Goal: Register for event/course

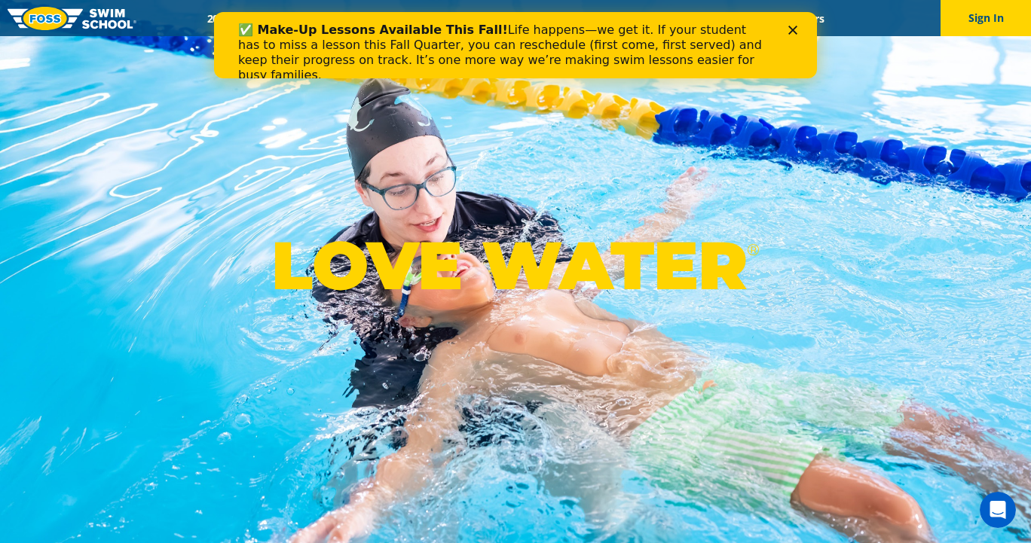
click at [790, 28] on polygon "Close" at bounding box center [792, 30] width 9 height 9
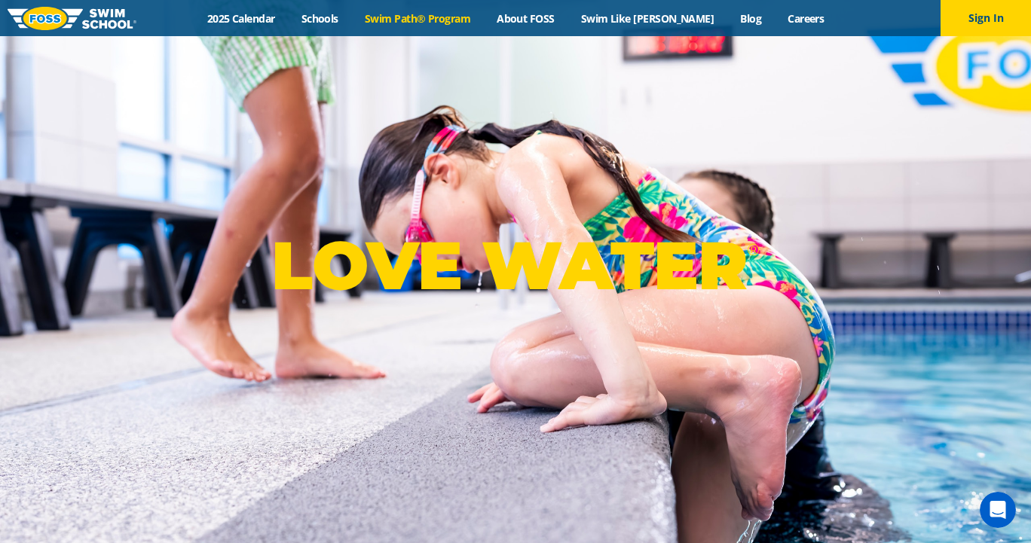
click at [468, 20] on link "Swim Path® Program" at bounding box center [417, 18] width 132 height 14
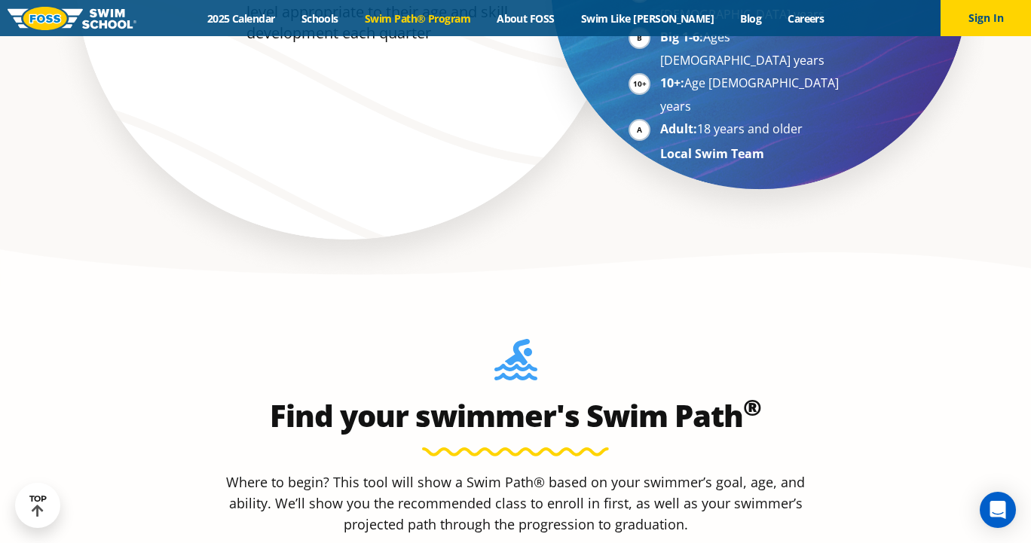
scroll to position [989, 0]
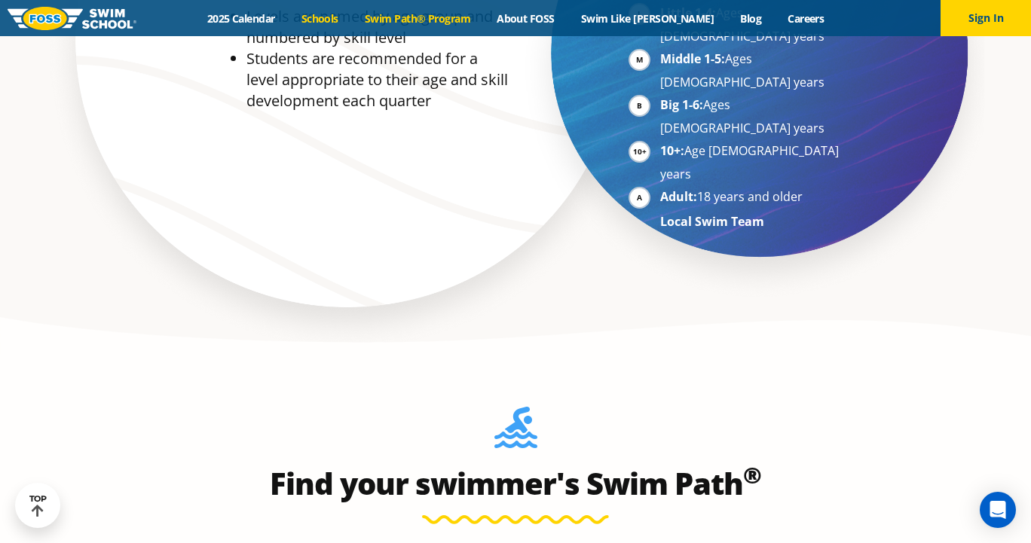
click at [350, 19] on link "Schools" at bounding box center [319, 18] width 63 height 14
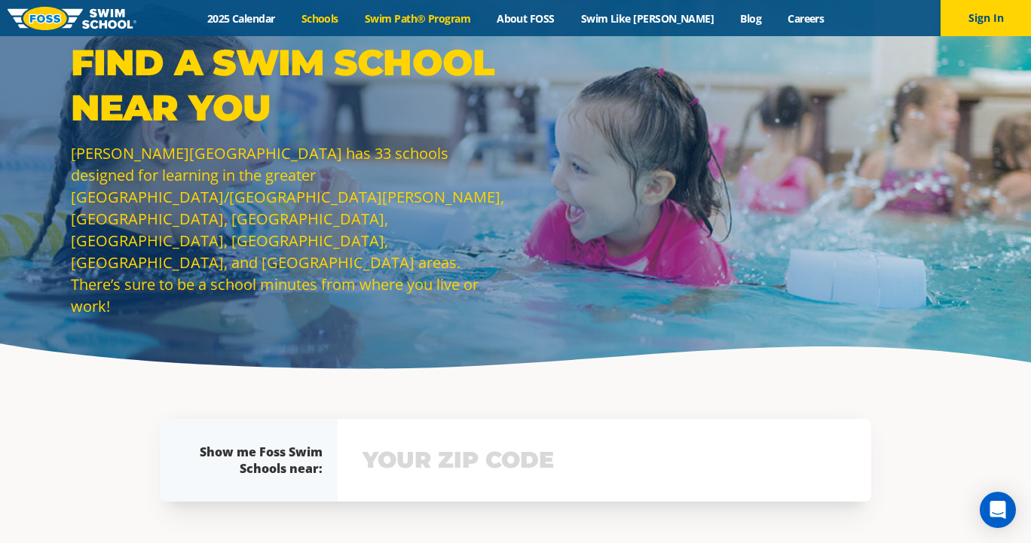
click at [453, 17] on link "Swim Path® Program" at bounding box center [417, 18] width 132 height 14
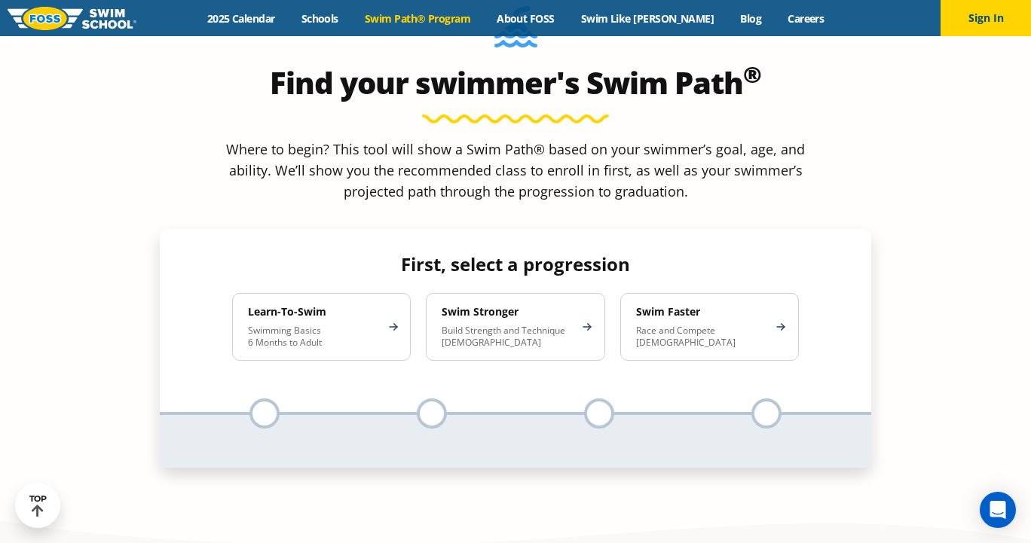
scroll to position [1403, 0]
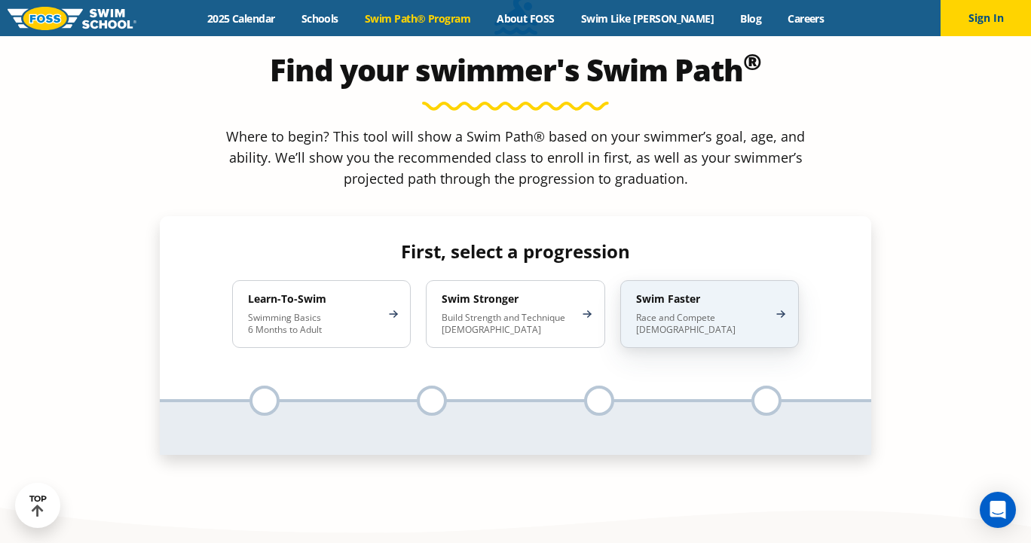
click at [717, 280] on div "Swim Faster Race and Compete 8-17 Years Old" at bounding box center [709, 314] width 179 height 68
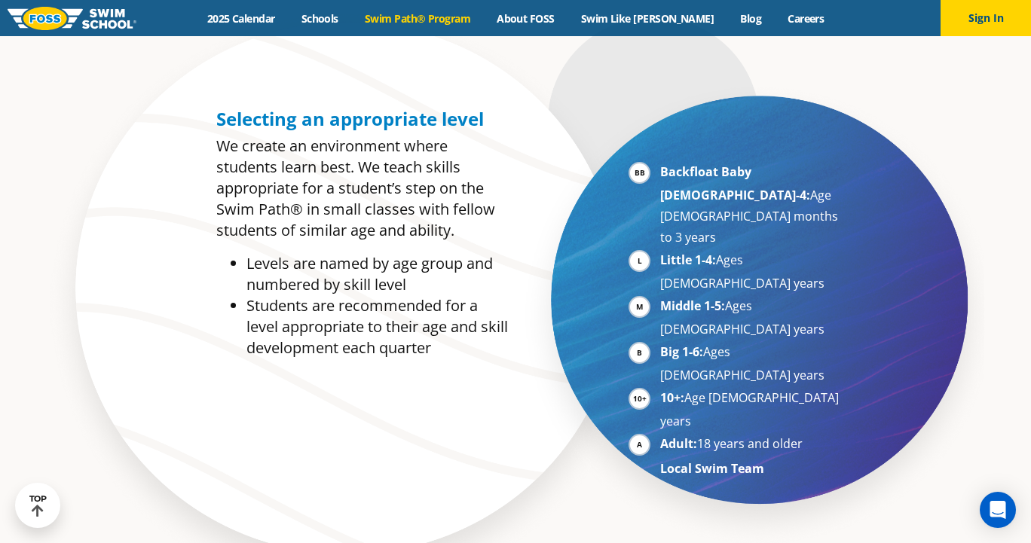
scroll to position [747, 0]
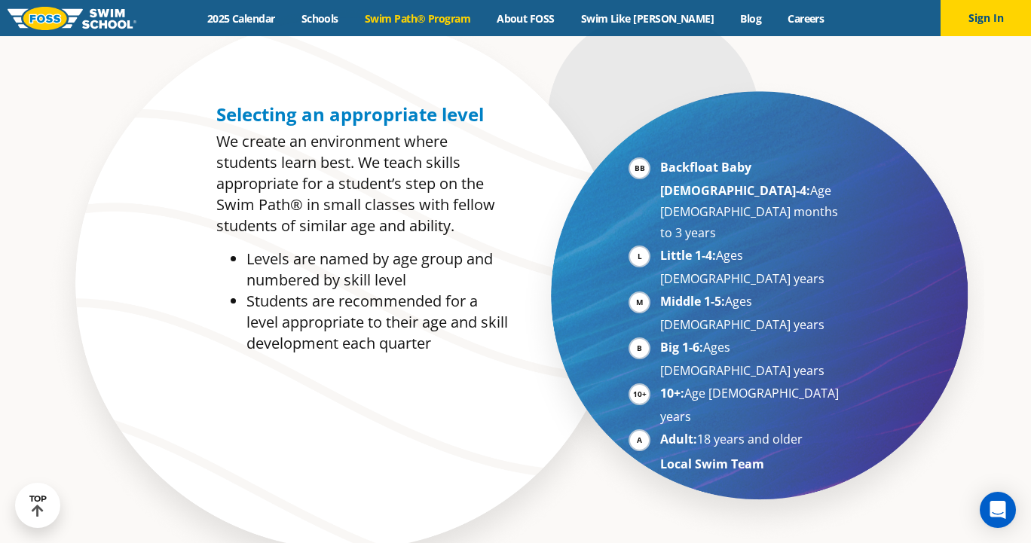
click at [657, 213] on ul "Backfloat Baby 1-4: Age 6 months to 3 years Little 1-4: Ages 3-5 years Middle 1…" at bounding box center [736, 316] width 216 height 318
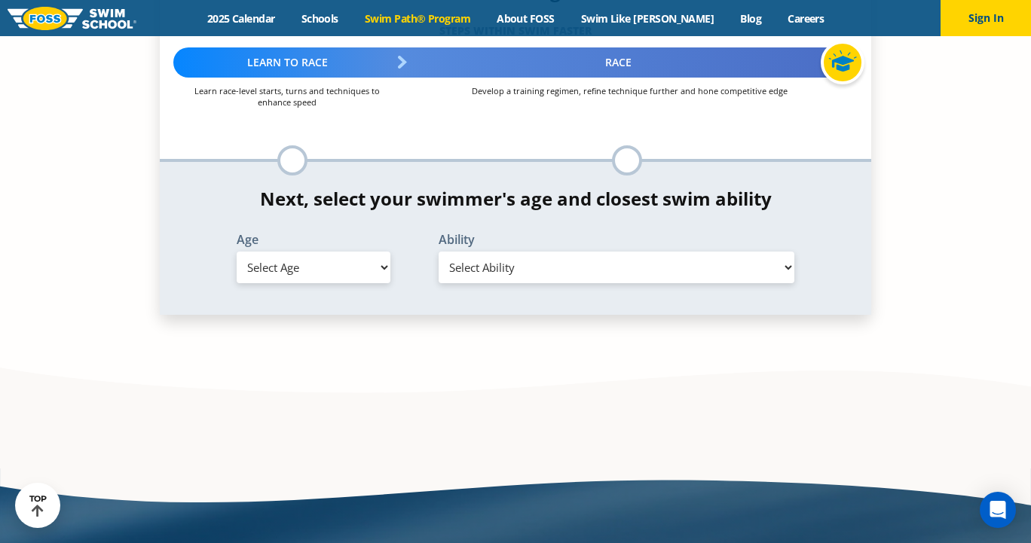
scroll to position [1572, 0]
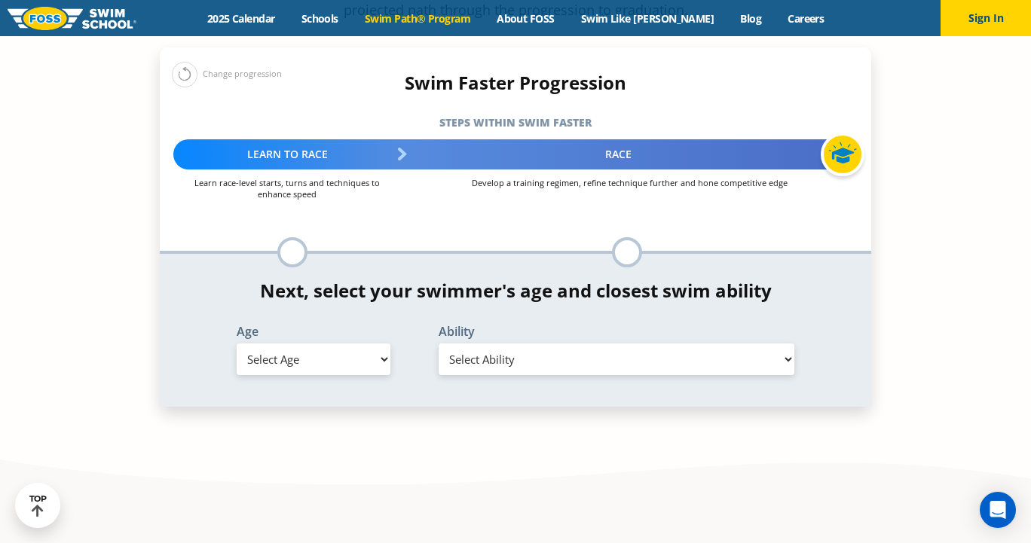
click at [354, 344] on select "Select Age 6 months - 1 year 1 year 2 years 3 years 4 years 5 years 6 years 7 y…" at bounding box center [314, 360] width 154 height 32
select select "5-years"
click at [516, 344] on select "Select Ability First in-water experience When in the water, reliant on a life j…" at bounding box center [617, 360] width 356 height 32
select select "5-years-in-open-water-able-to-swim-for-at-least-15-ft-back-to-safety-while-flip…"
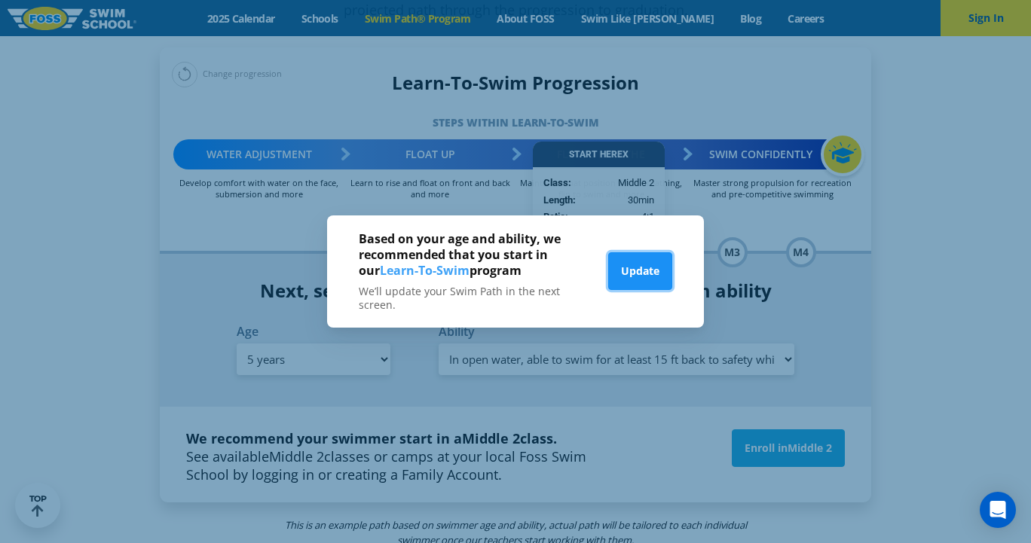
click at [647, 267] on button "Update" at bounding box center [640, 271] width 64 height 38
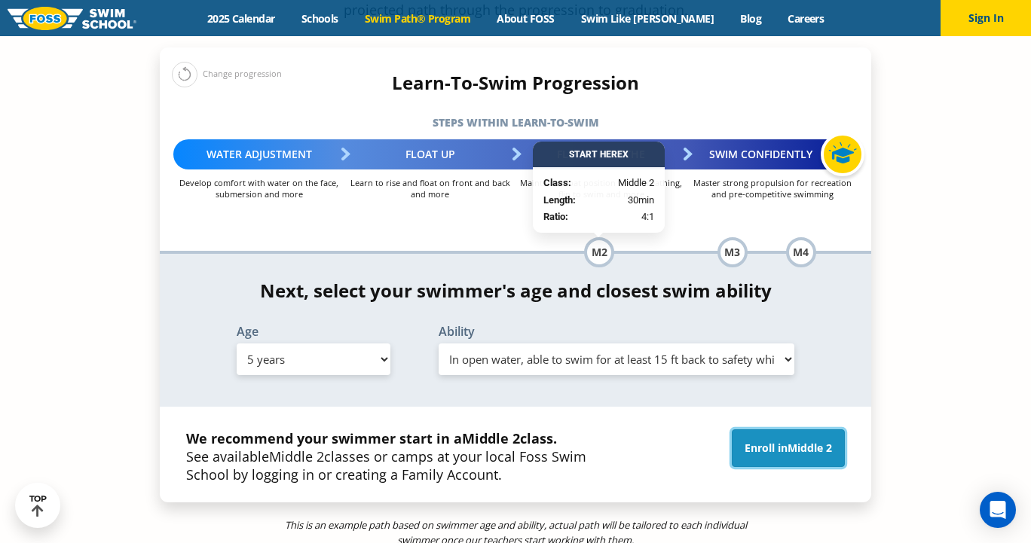
click at [779, 429] on link "Enroll in Middle 2" at bounding box center [788, 448] width 113 height 38
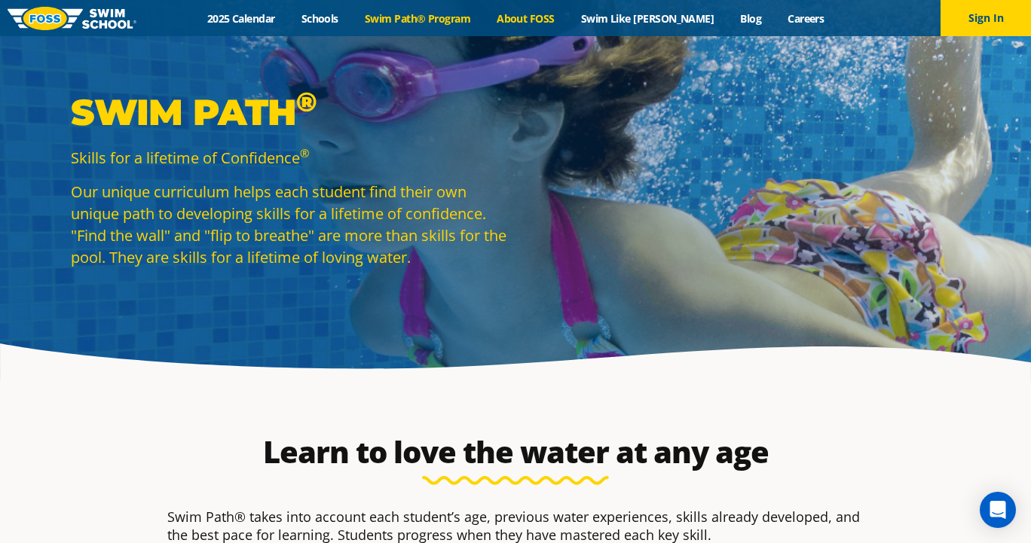
click at [536, 23] on link "About FOSS" at bounding box center [526, 18] width 84 height 14
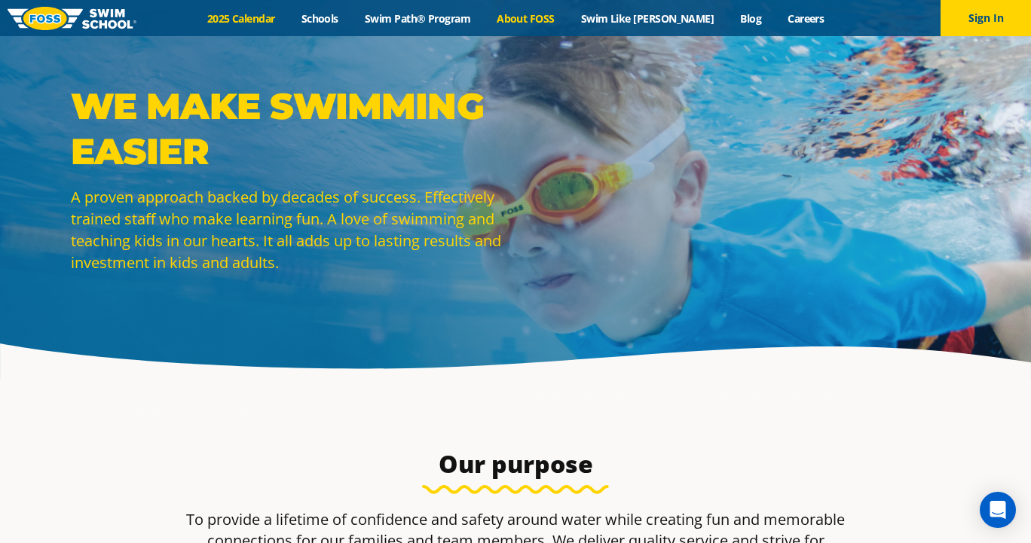
click at [267, 23] on link "2025 Calendar" at bounding box center [241, 18] width 94 height 14
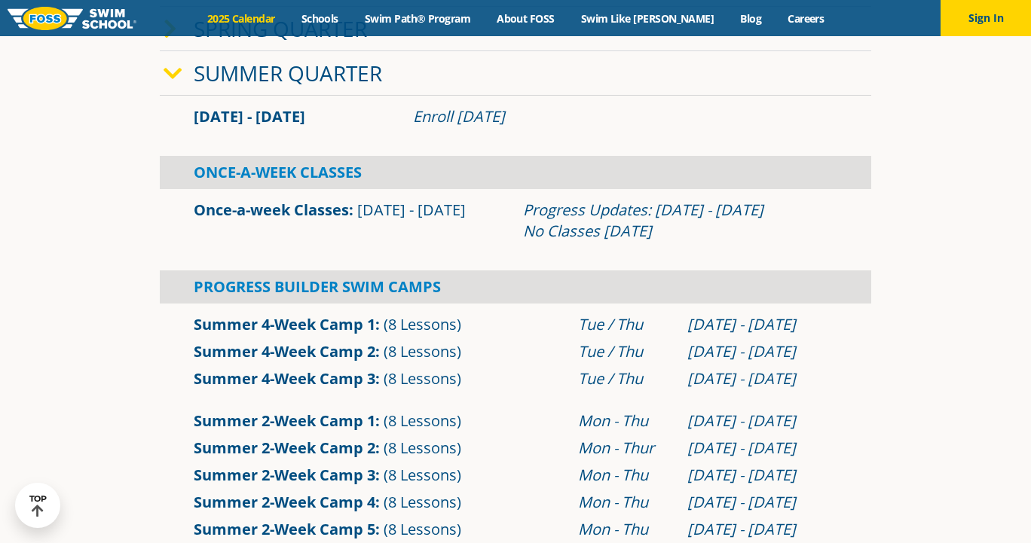
scroll to position [425, 0]
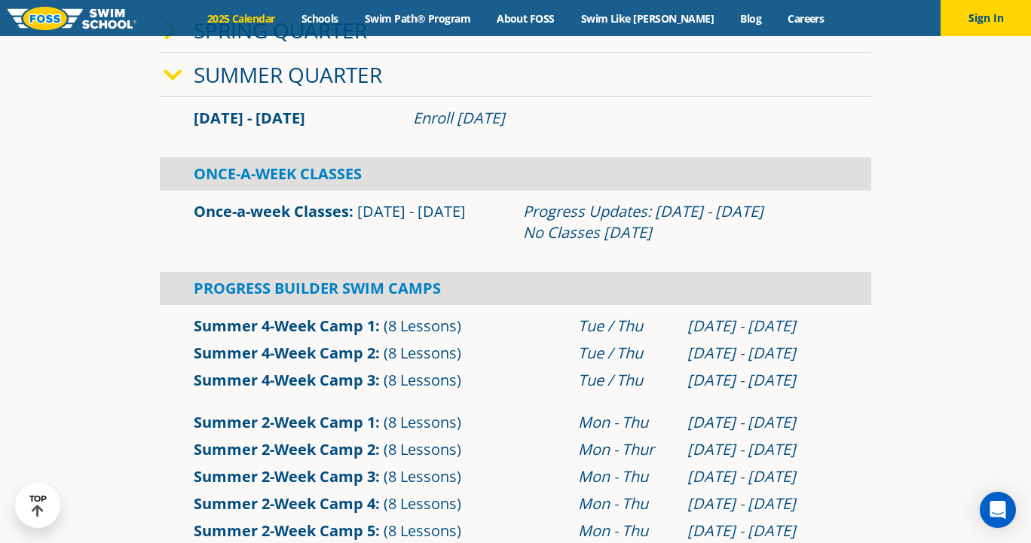
click at [294, 219] on link "Once-a-week Classes" at bounding box center [271, 211] width 155 height 20
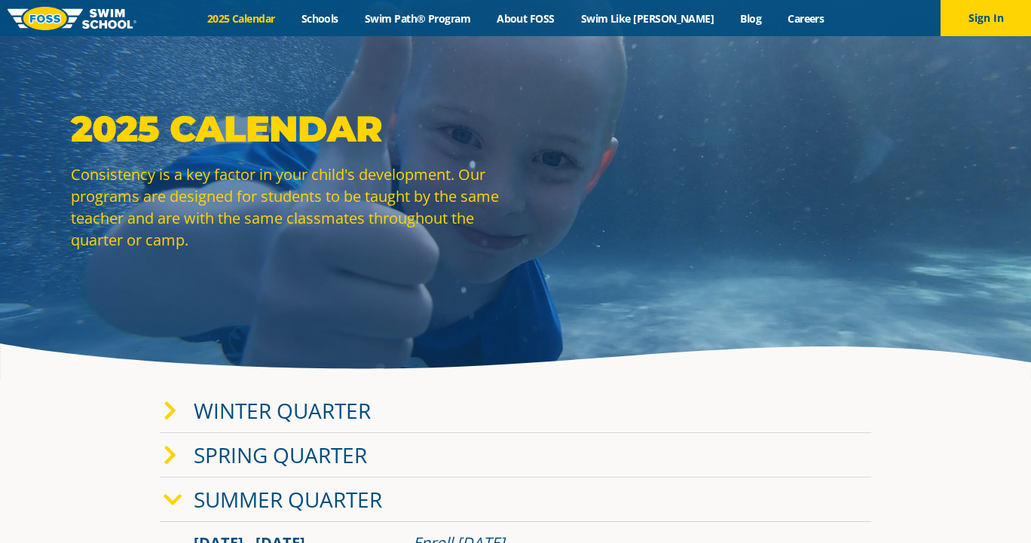
click at [90, 19] on img at bounding box center [72, 18] width 129 height 23
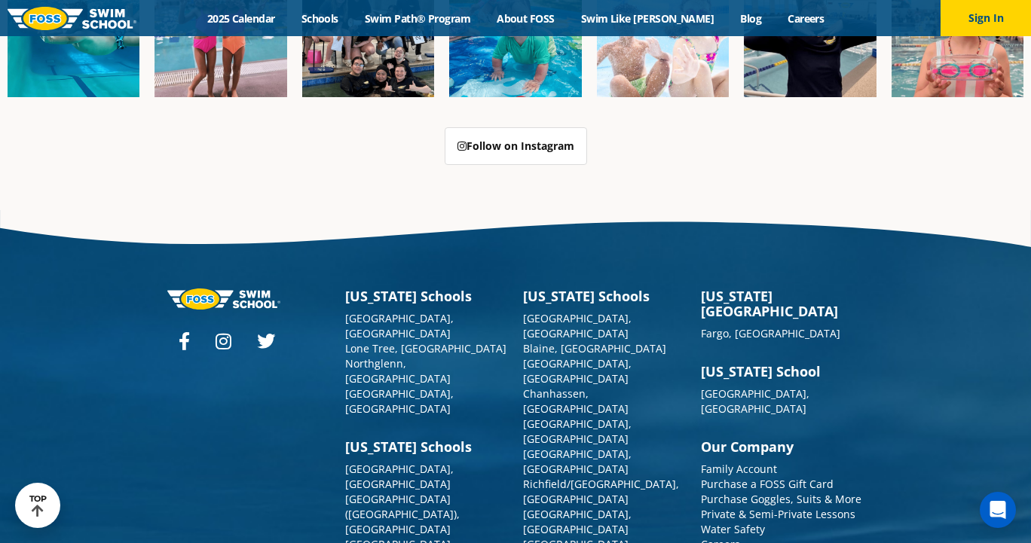
scroll to position [3757, 0]
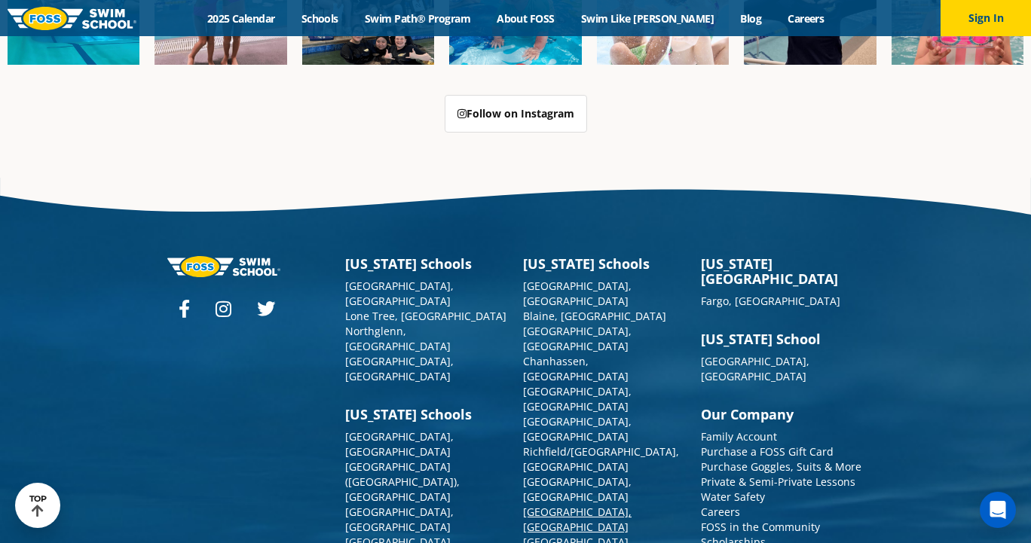
click at [584, 505] on link "[GEOGRAPHIC_DATA], [GEOGRAPHIC_DATA]" at bounding box center [577, 519] width 109 height 29
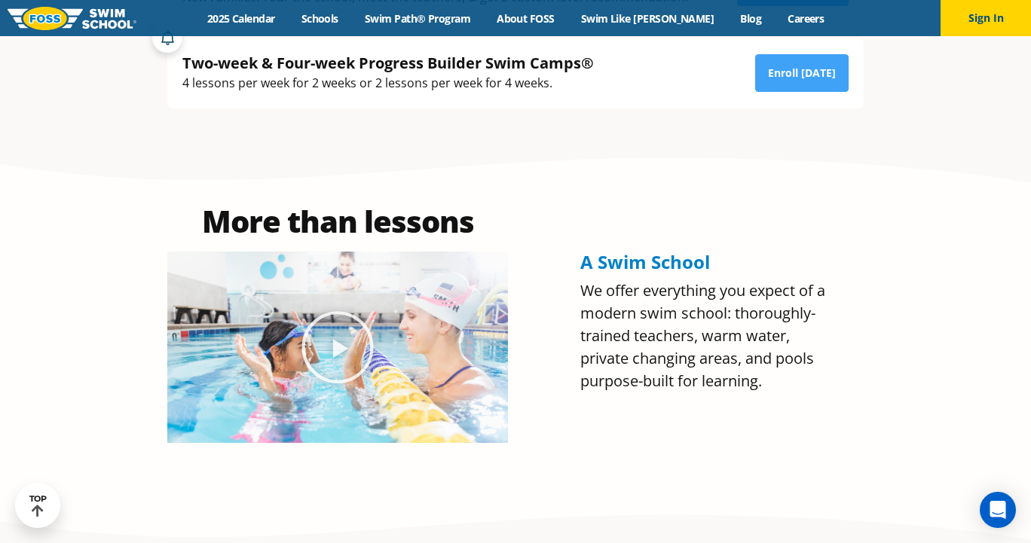
scroll to position [656, 0]
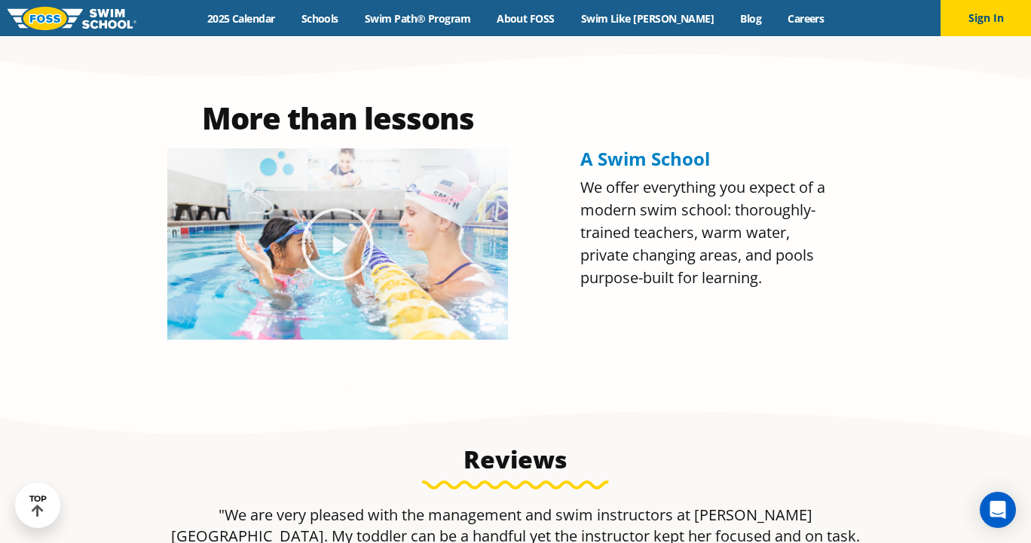
click at [625, 162] on span "A Swim School" at bounding box center [645, 158] width 130 height 25
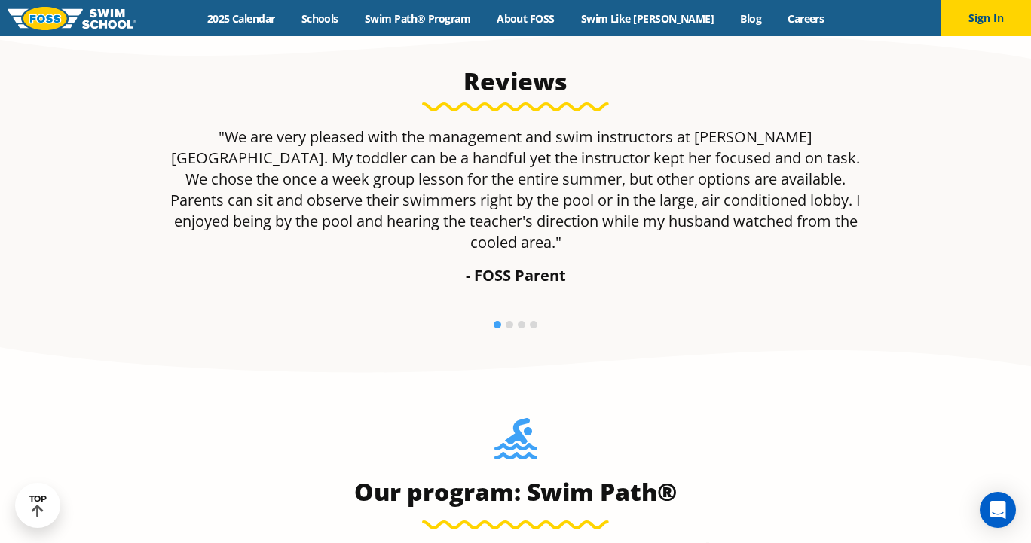
scroll to position [1118, 0]
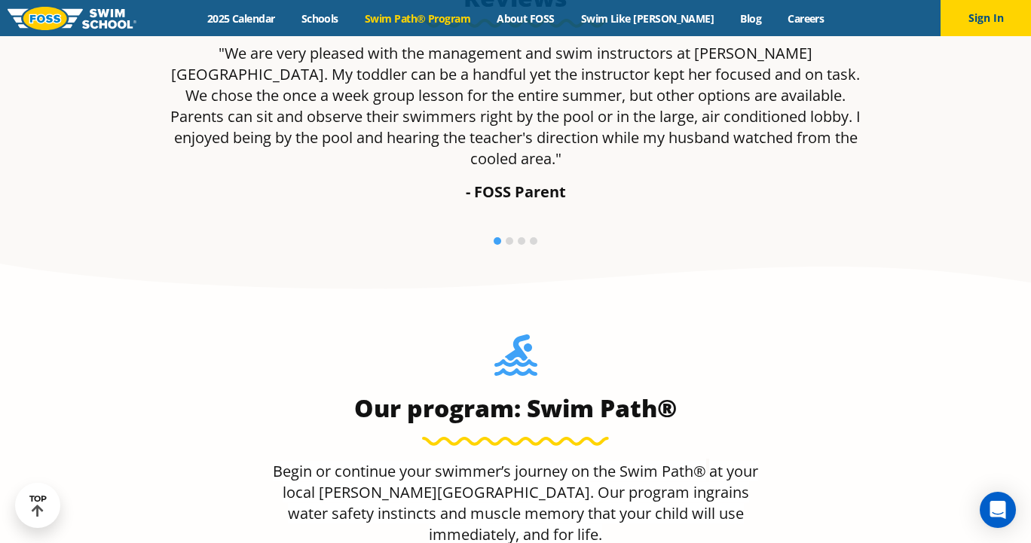
click at [468, 16] on link "Swim Path® Program" at bounding box center [417, 18] width 132 height 14
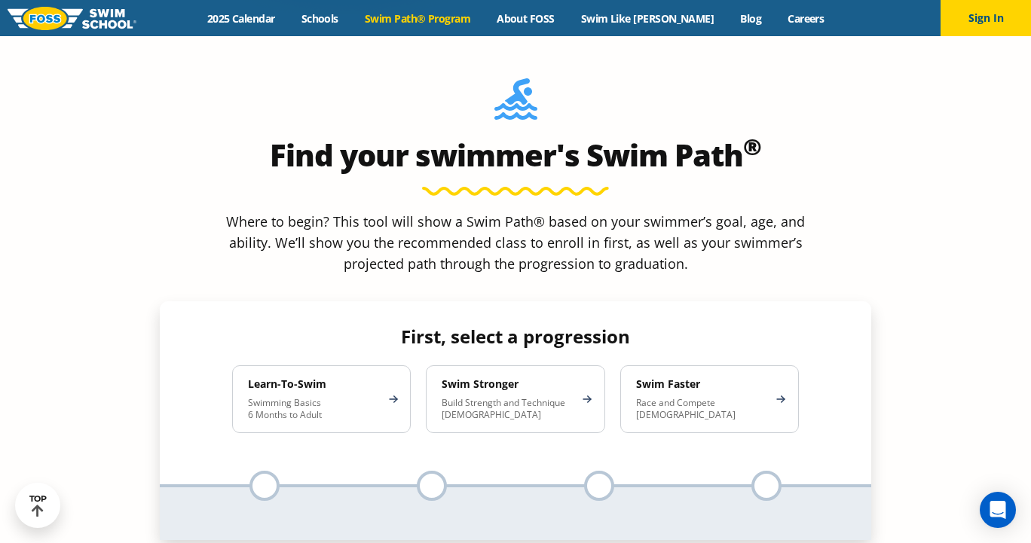
scroll to position [1328, 0]
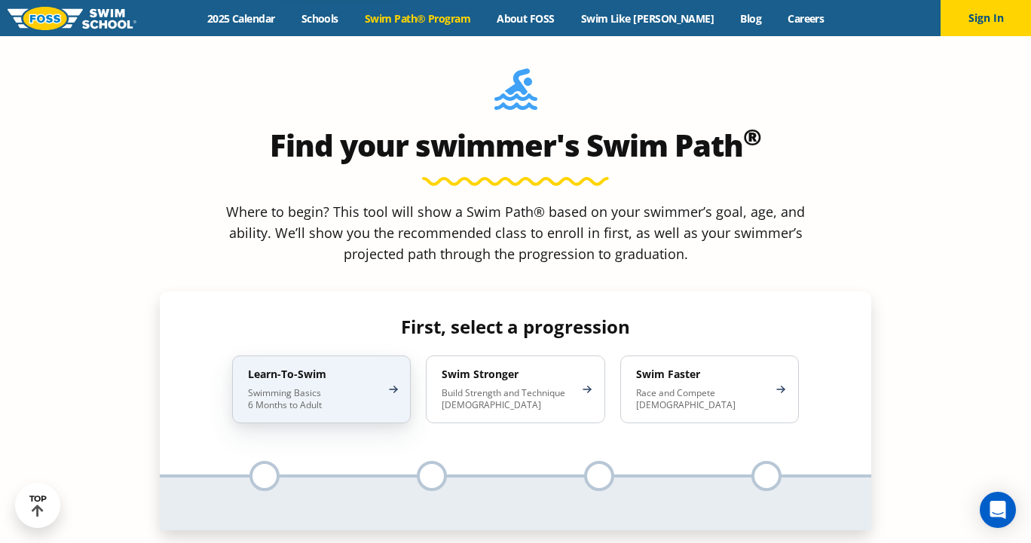
click at [349, 356] on div "Learn-To-Swim Swimming Basics 6 Months to Adult" at bounding box center [321, 390] width 179 height 68
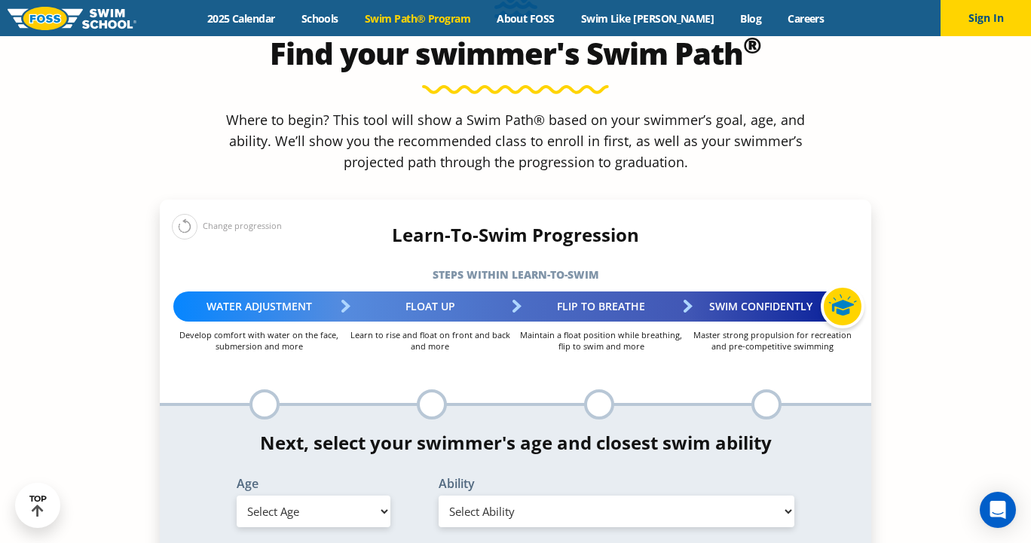
scroll to position [1398, 0]
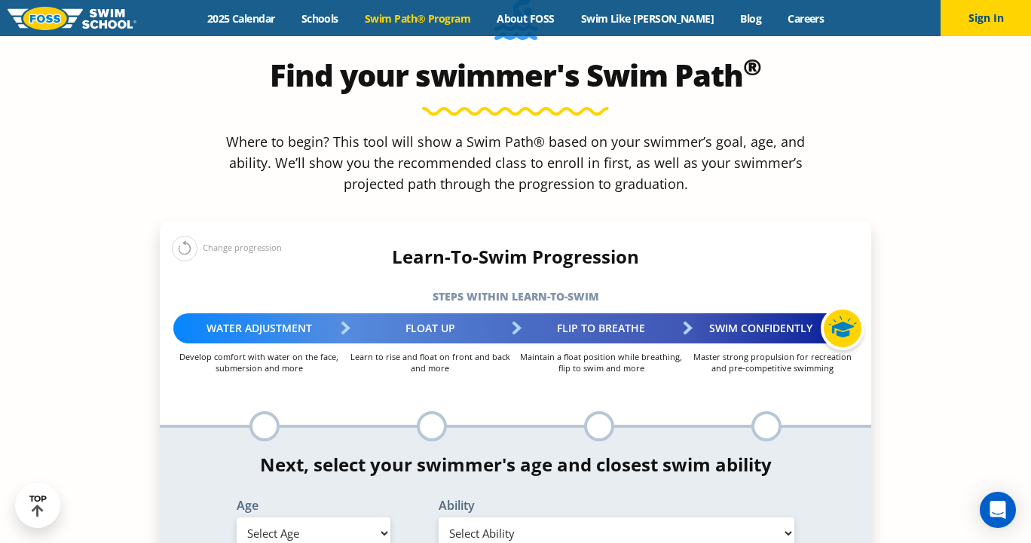
click at [264, 411] on div at bounding box center [264, 426] width 30 height 30
click at [421, 411] on div at bounding box center [432, 426] width 30 height 30
click at [574, 411] on ul "Enter your swimmer's age and skill level to reveal your swim path" at bounding box center [598, 426] width 167 height 30
click at [598, 411] on div at bounding box center [599, 426] width 30 height 30
click at [759, 411] on div at bounding box center [766, 426] width 30 height 30
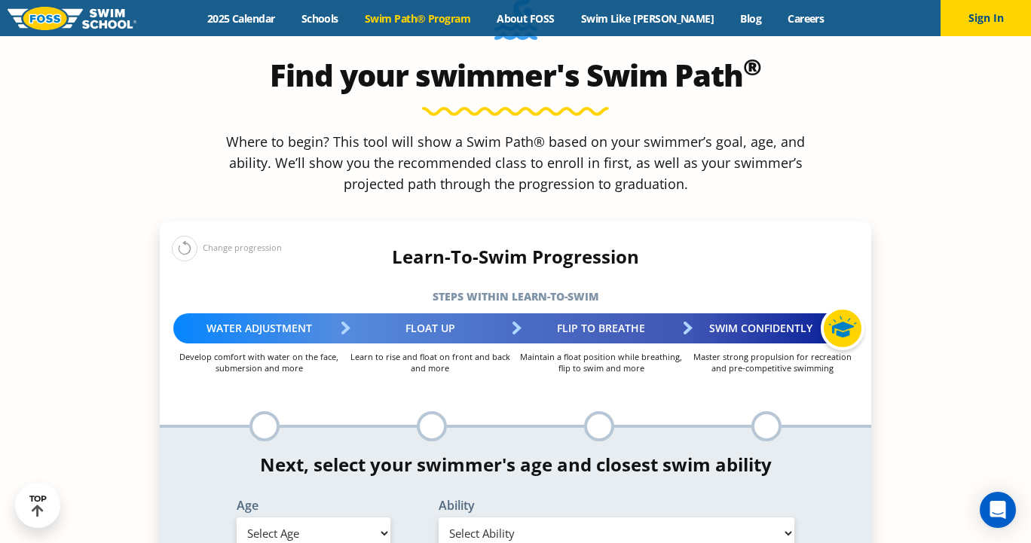
click at [752, 313] on div "Swim Confidently" at bounding box center [771, 328] width 171 height 30
click at [614, 313] on div "Flip to Breathe" at bounding box center [600, 328] width 171 height 30
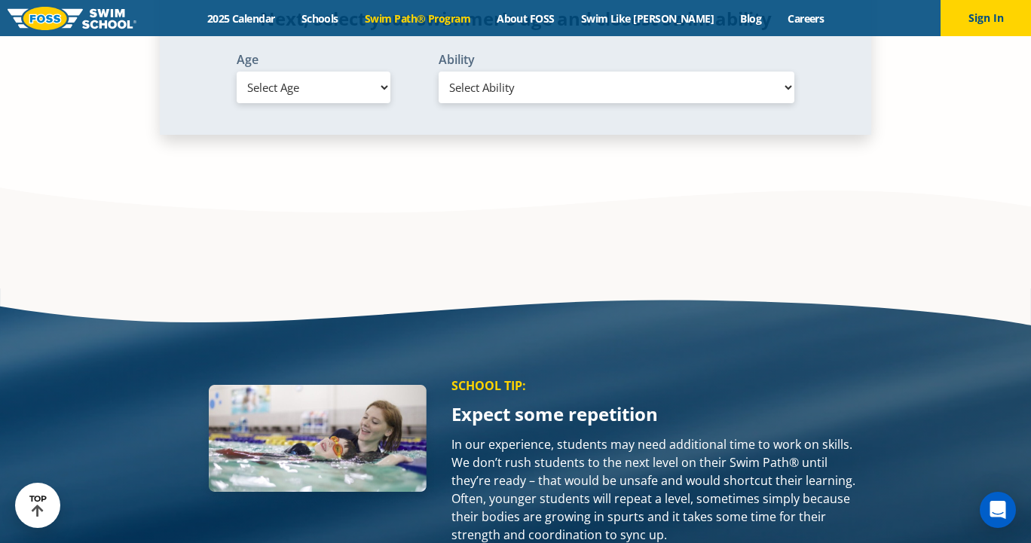
scroll to position [1843, 0]
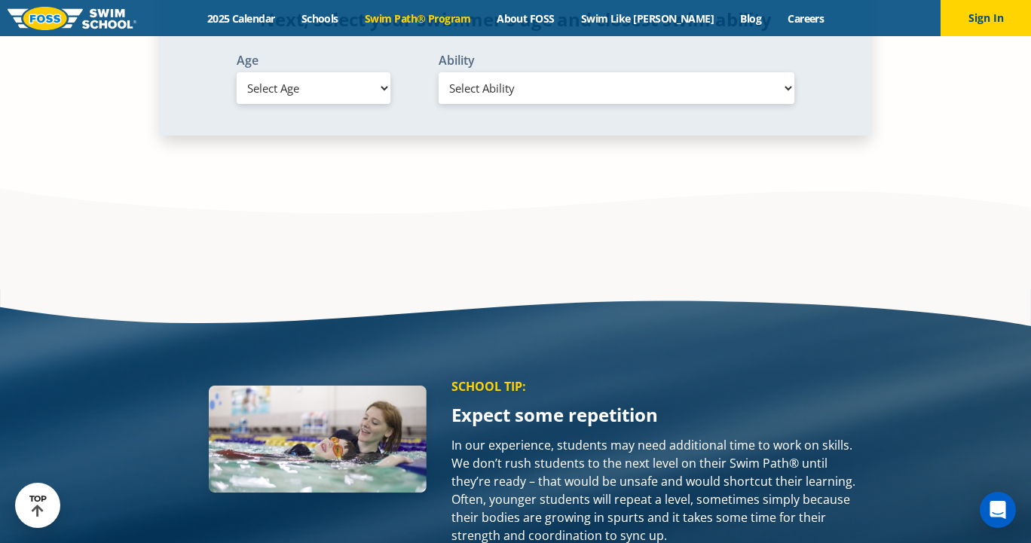
click at [526, 406] on p "Expect some repetition" at bounding box center [657, 415] width 412 height 18
click at [481, 379] on p "SCHOOL TIP:" at bounding box center [657, 386] width 412 height 15
click at [497, 436] on p "In our experience, students may need additional time to work on skills. We don’…" at bounding box center [657, 490] width 412 height 109
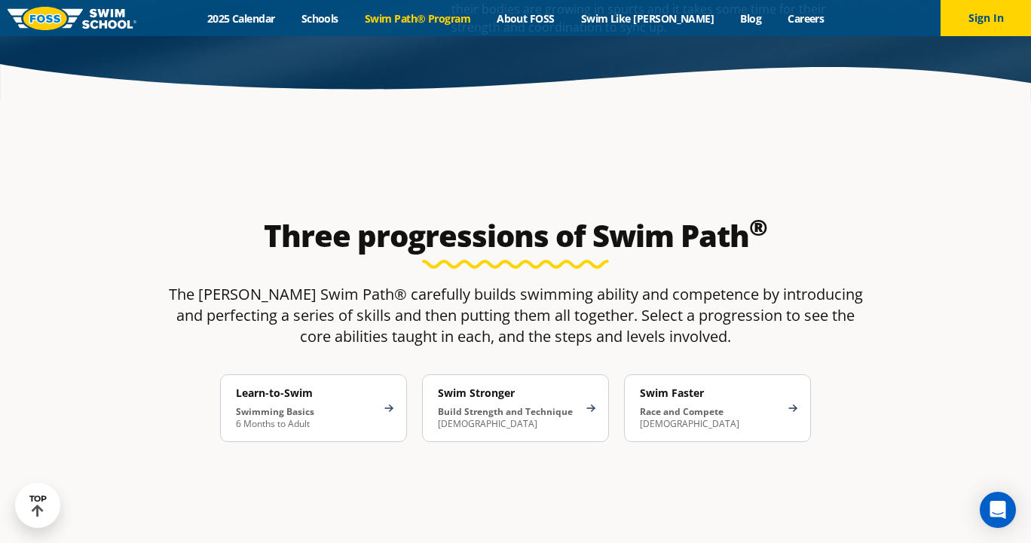
scroll to position [2344, 0]
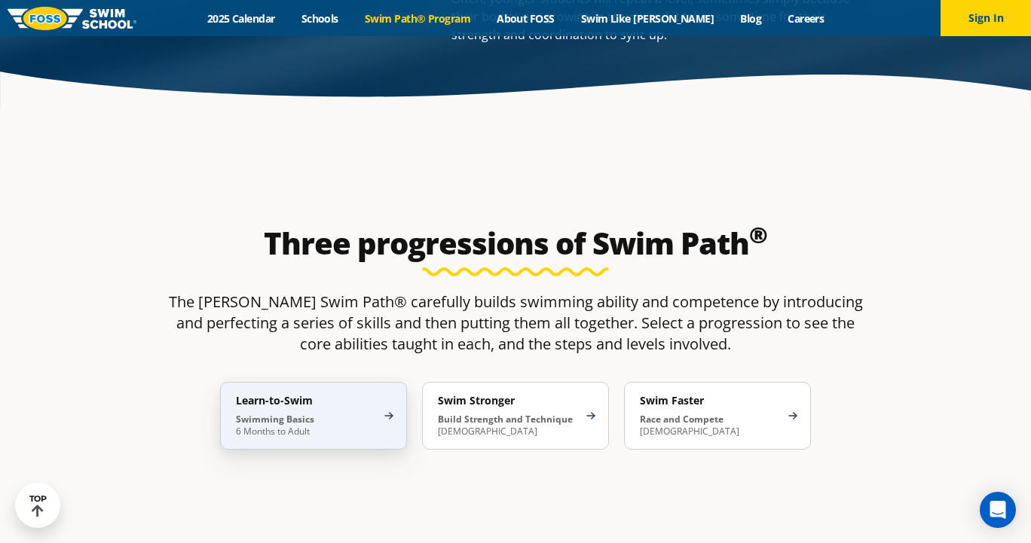
click at [345, 394] on h4 "Learn-to-Swim" at bounding box center [306, 401] width 140 height 14
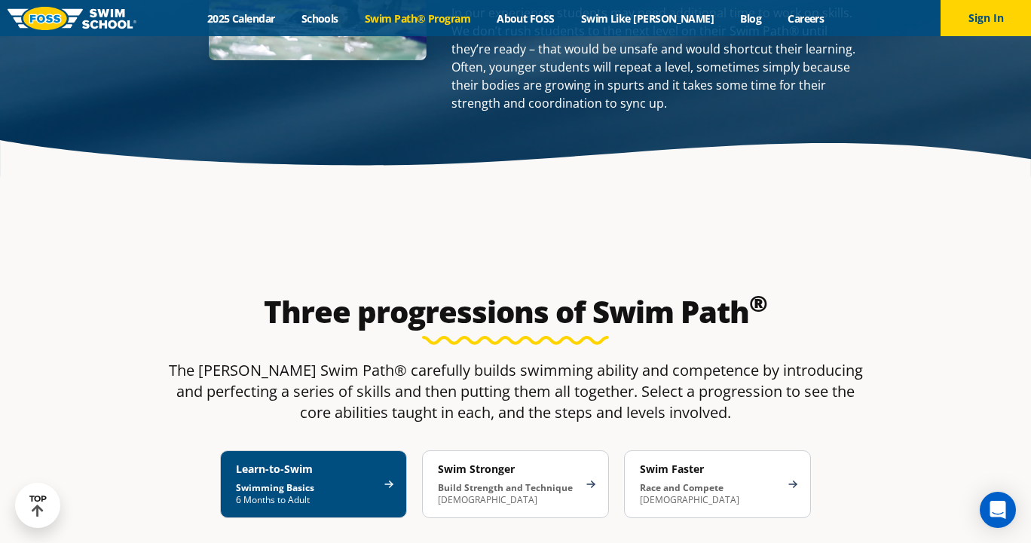
scroll to position [2405, 0]
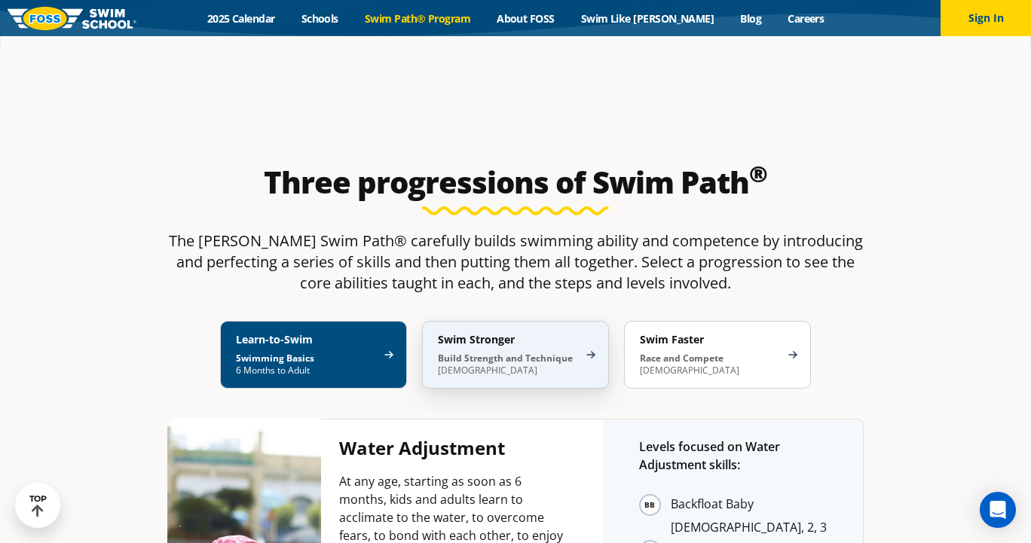
click at [521, 352] on strong "Build Strength and Technique" at bounding box center [505, 358] width 135 height 13
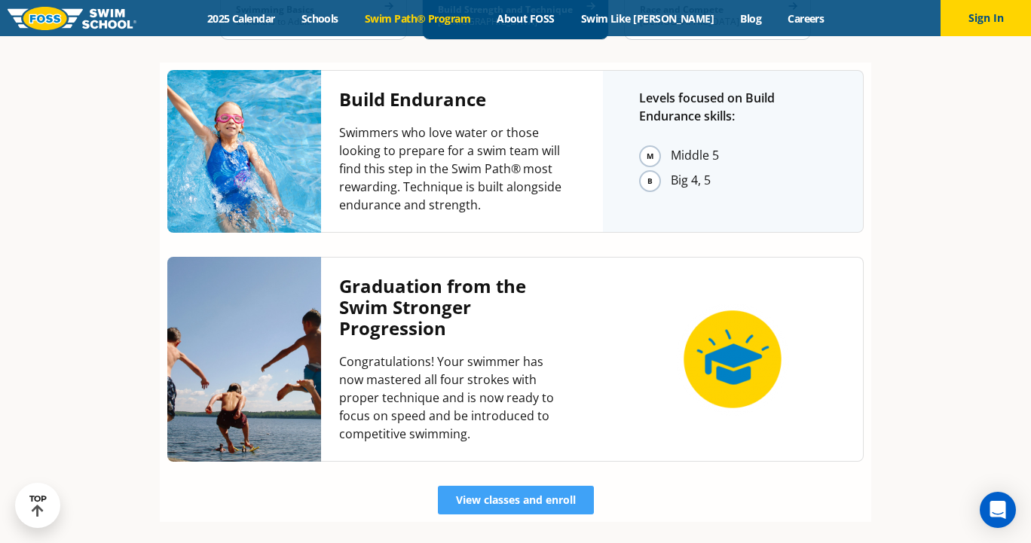
scroll to position [2915, 0]
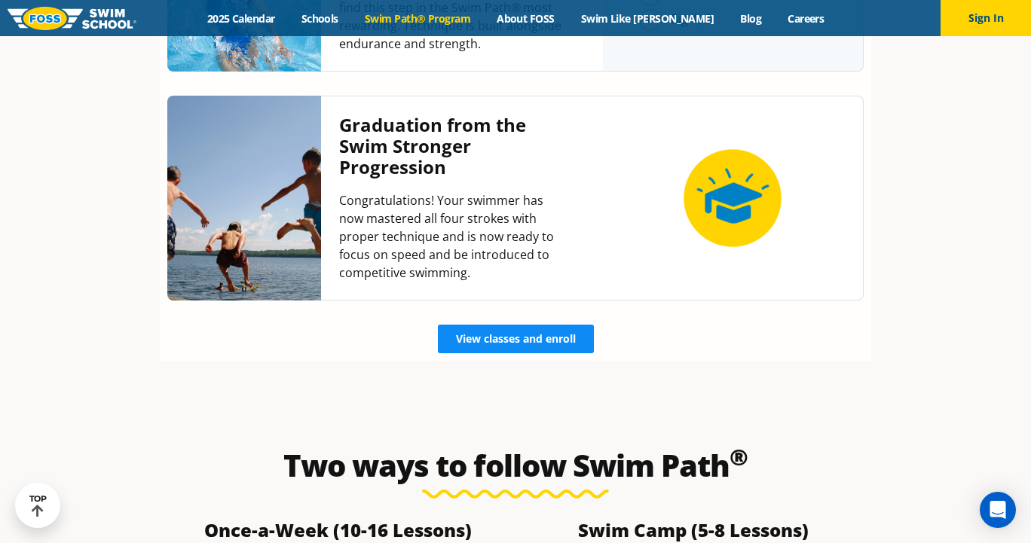
click at [549, 334] on span "View classes and enroll" at bounding box center [516, 339] width 120 height 11
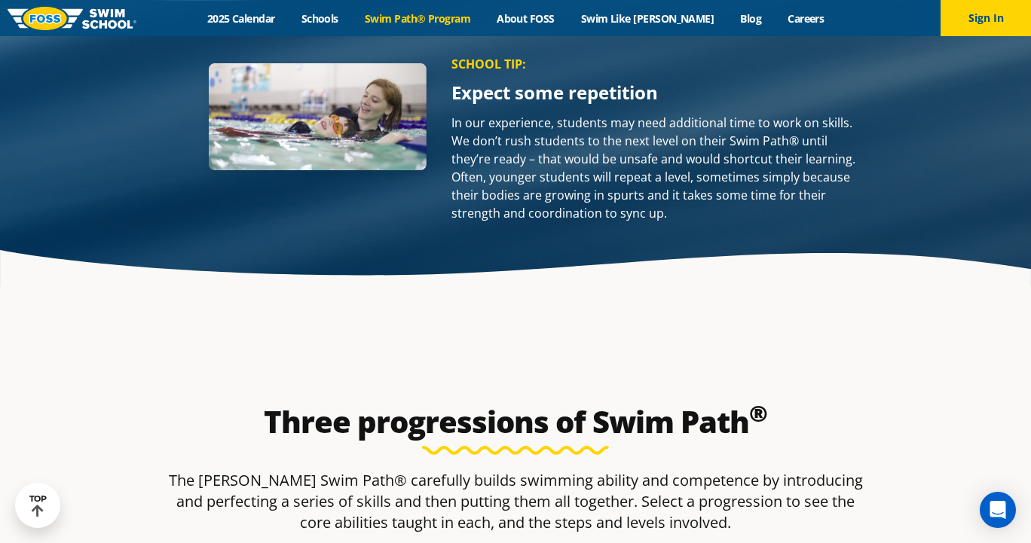
scroll to position [2056, 0]
